Goal: Information Seeking & Learning: Learn about a topic

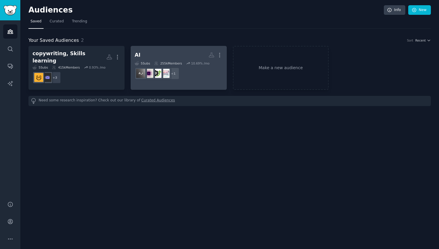
click at [186, 66] on dd "r/aitools + 1" at bounding box center [179, 73] width 88 height 16
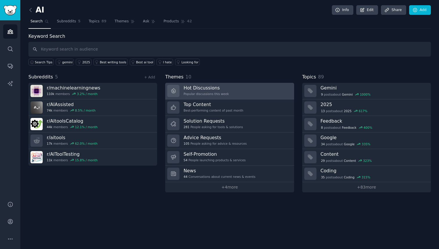
click at [232, 93] on link "Hot Discussions Popular discussions this week" at bounding box center [229, 91] width 129 height 17
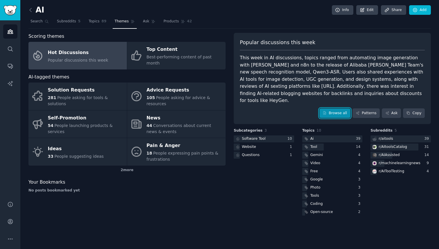
click at [343, 108] on link "Browse all" at bounding box center [334, 113] width 31 height 10
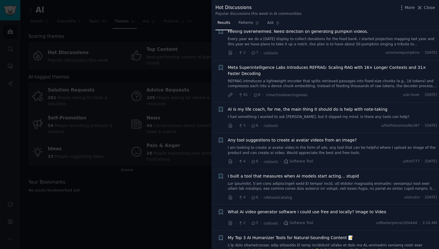
scroll to position [295, 0]
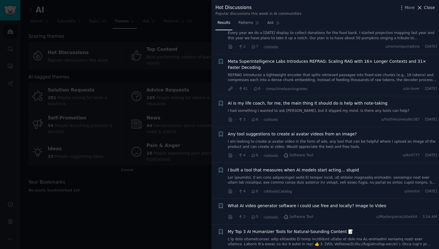
click at [422, 5] on icon at bounding box center [419, 8] width 6 height 6
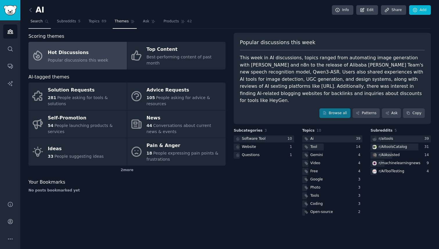
click at [30, 22] on span "Search" at bounding box center [36, 21] width 12 height 5
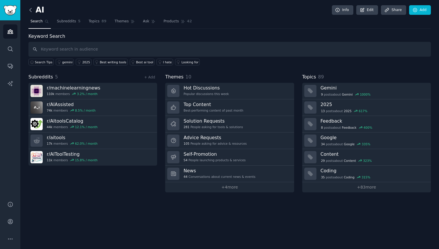
click at [31, 11] on icon at bounding box center [31, 10] width 6 height 6
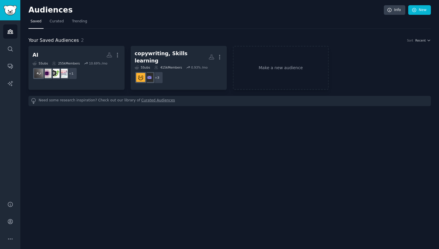
click at [11, 15] on link "Sidebar" at bounding box center [10, 10] width 20 height 20
click at [2, 6] on link "Sidebar" at bounding box center [10, 10] width 20 height 20
click at [11, 9] on img "Sidebar" at bounding box center [9, 10] width 13 height 10
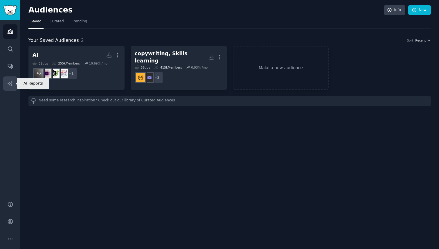
click at [10, 85] on icon "Sidebar" at bounding box center [10, 83] width 6 height 6
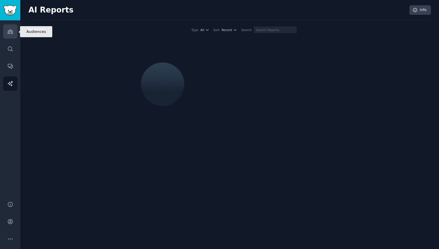
click at [13, 33] on icon "Sidebar" at bounding box center [10, 32] width 5 height 4
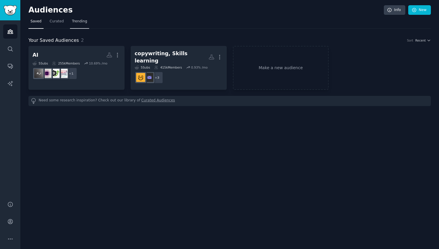
click at [79, 23] on span "Trending" at bounding box center [79, 21] width 15 height 5
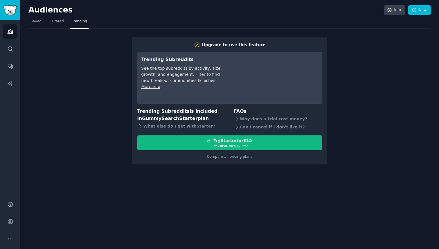
click at [261, 24] on nav "Saved Curated Trending" at bounding box center [229, 23] width 402 height 12
click at [52, 16] on div "Audiences Info New" at bounding box center [229, 11] width 402 height 12
click at [53, 20] on span "Curated" at bounding box center [57, 21] width 14 height 5
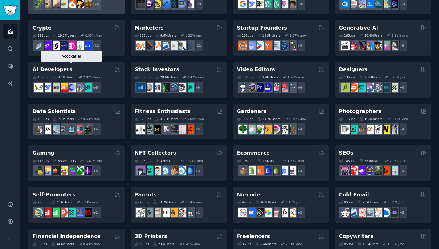
scroll to position [216, 0]
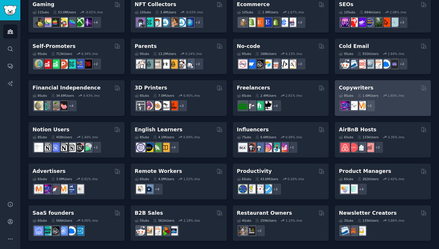
click at [369, 88] on div "Copywriters" at bounding box center [383, 87] width 88 height 7
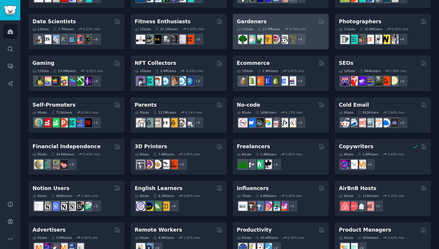
scroll to position [157, 0]
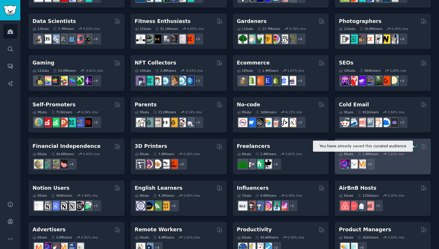
click at [414, 146] on icon at bounding box center [415, 146] width 3 height 3
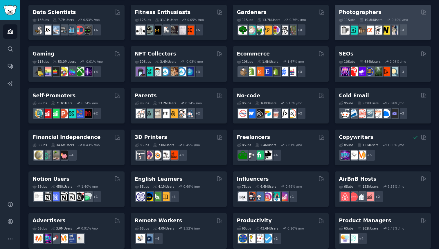
scroll to position [174, 0]
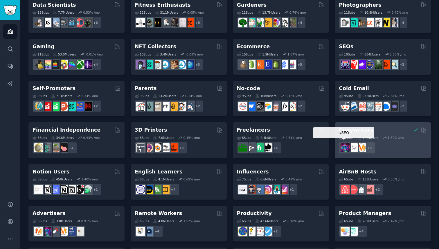
click at [348, 142] on div at bounding box center [345, 148] width 12 height 12
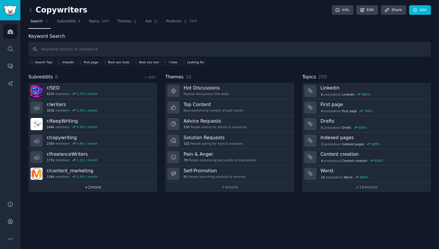
click at [126, 184] on link "+ 2 more" at bounding box center [92, 187] width 129 height 10
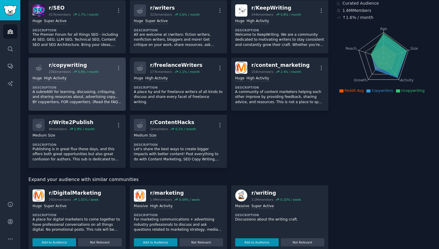
scroll to position [46, 0]
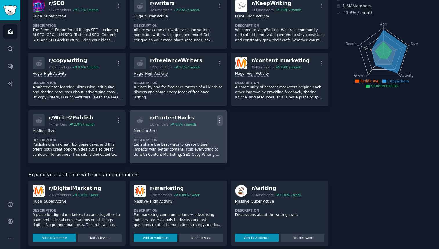
click at [220, 124] on button "More" at bounding box center [220, 120] width 6 height 10
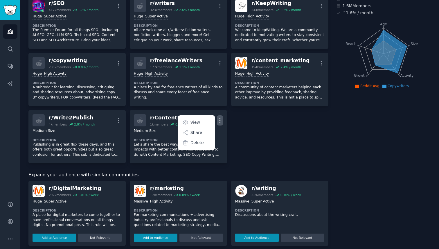
click at [237, 124] on div "r/ SEO 417k members 1.7 % / month More Huge Super Active Description The Premie…" at bounding box center [178, 79] width 300 height 167
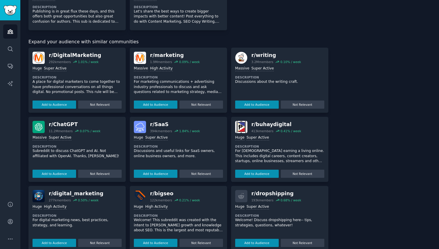
scroll to position [179, 0]
